Goal: Information Seeking & Learning: Learn about a topic

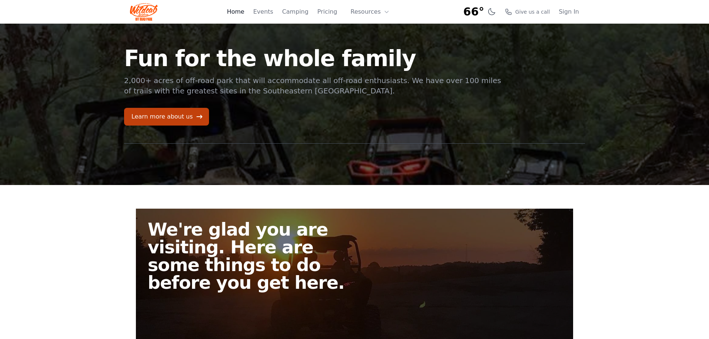
click at [244, 11] on link "Home" at bounding box center [235, 11] width 17 height 9
click at [388, 11] on icon at bounding box center [387, 12] width 6 height 6
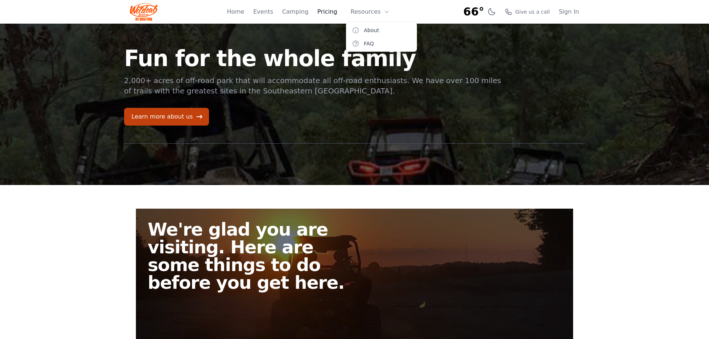
click at [335, 12] on link "Pricing" at bounding box center [327, 11] width 20 height 9
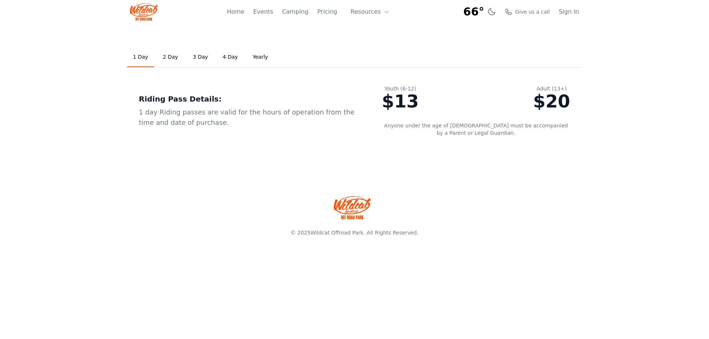
click at [166, 55] on link "2 Day" at bounding box center [170, 57] width 27 height 20
click at [194, 58] on link "3 Day" at bounding box center [200, 57] width 27 height 20
click at [247, 56] on link "Yearly" at bounding box center [260, 57] width 27 height 20
click at [223, 55] on link "4 Day" at bounding box center [230, 57] width 27 height 20
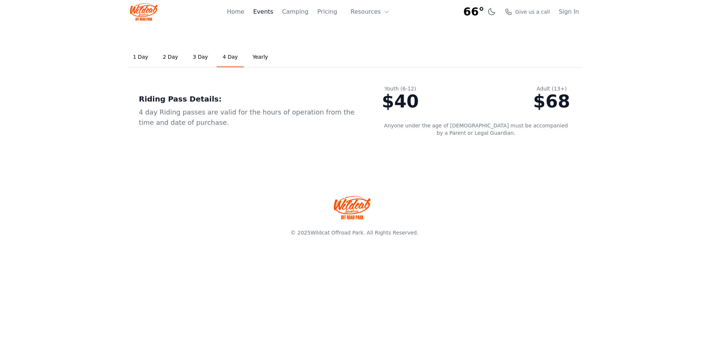
click at [273, 14] on link "Events" at bounding box center [263, 11] width 20 height 9
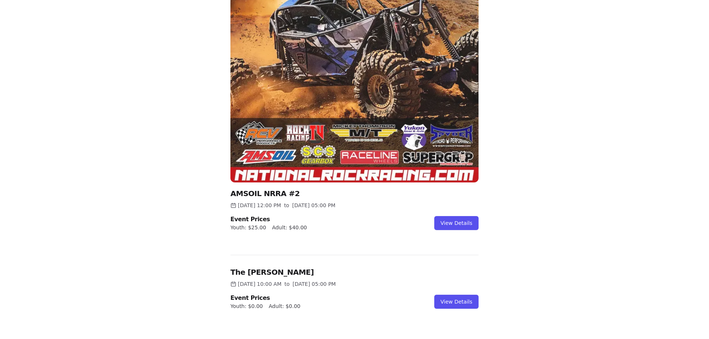
scroll to position [264, 0]
